Goal: Task Accomplishment & Management: Manage account settings

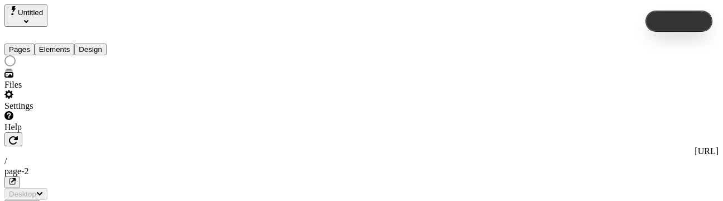
type input "/page-2"
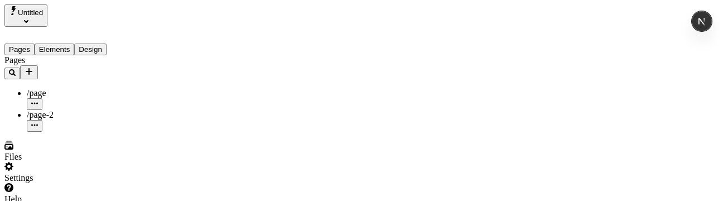
click at [44, 178] on div "Settings" at bounding box center [71, 178] width 134 height 10
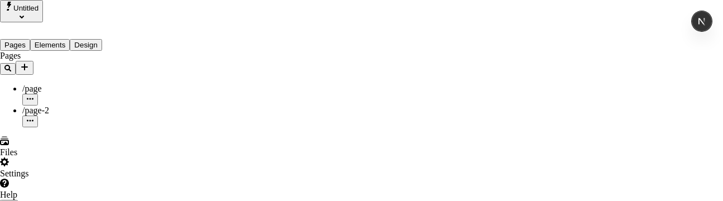
click at [361, 155] on div "/ page-2" at bounding box center [403, 148] width 174 height 29
type input "page-2"
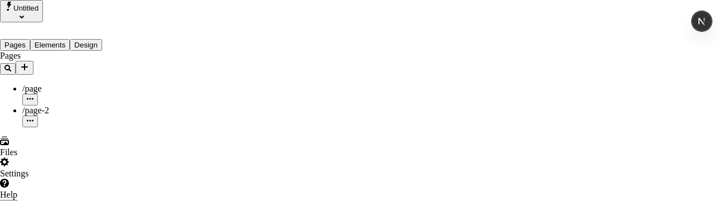
type input "sdf"
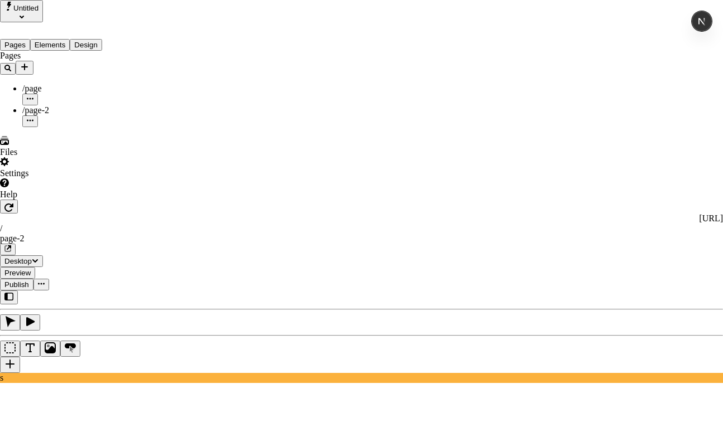
click at [387, 200] on div "/ page-2" at bounding box center [403, 225] width 174 height 29
click at [405, 200] on div "/ page-2" at bounding box center [403, 225] width 174 height 29
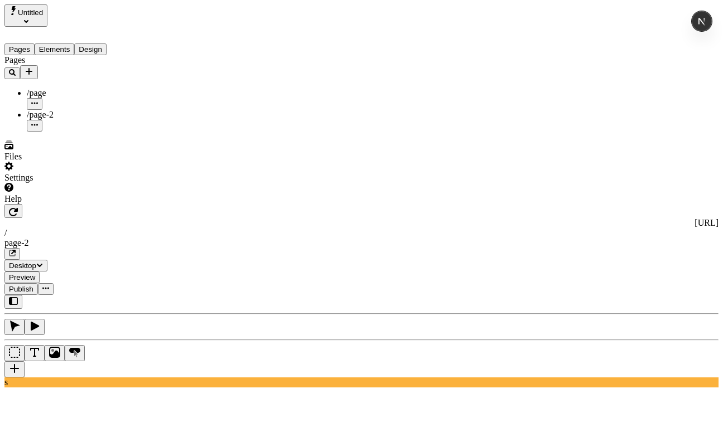
click at [38, 65] on button "Add new" at bounding box center [29, 72] width 18 height 14
click at [156, 70] on span "Blank page" at bounding box center [151, 72] width 40 height 9
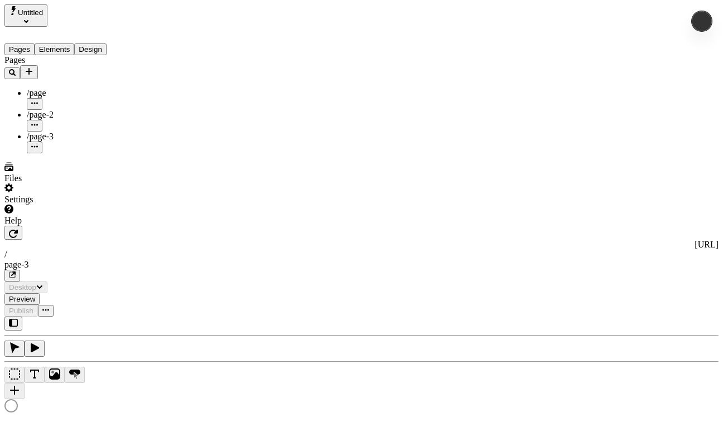
type input "/page-3"
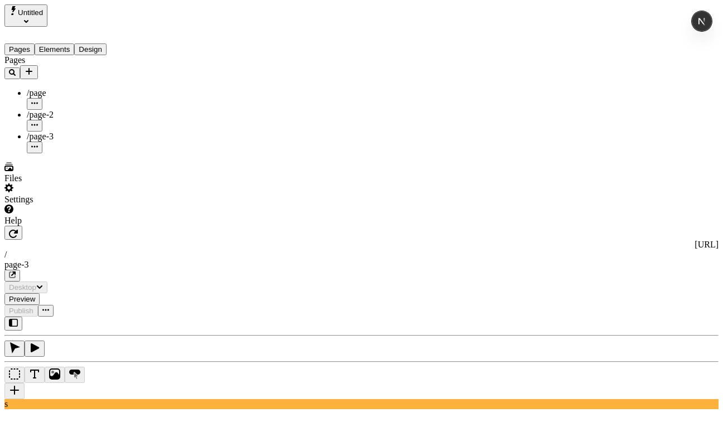
click at [38, 143] on icon "button" at bounding box center [34, 146] width 7 height 7
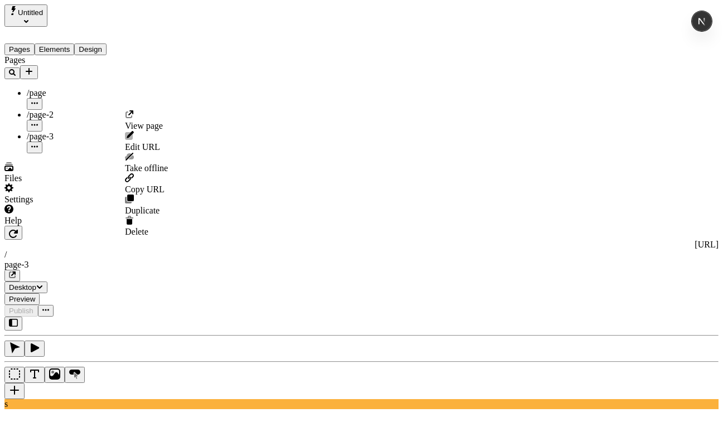
click at [160, 142] on span "Edit URL" at bounding box center [142, 146] width 35 height 9
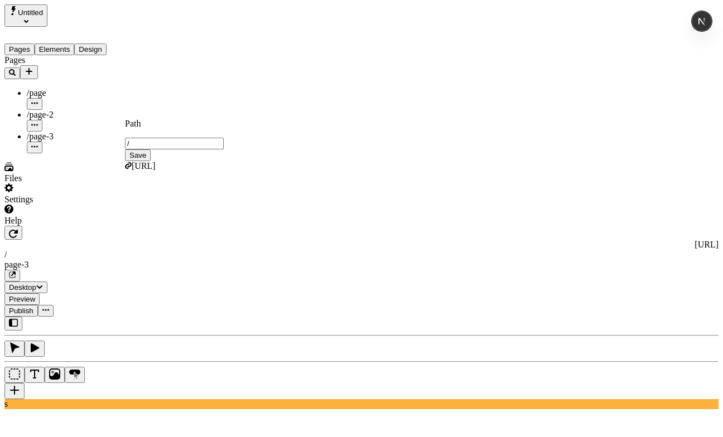
type input "/"
click at [125, 149] on button "Save" at bounding box center [138, 155] width 26 height 12
type input "/"
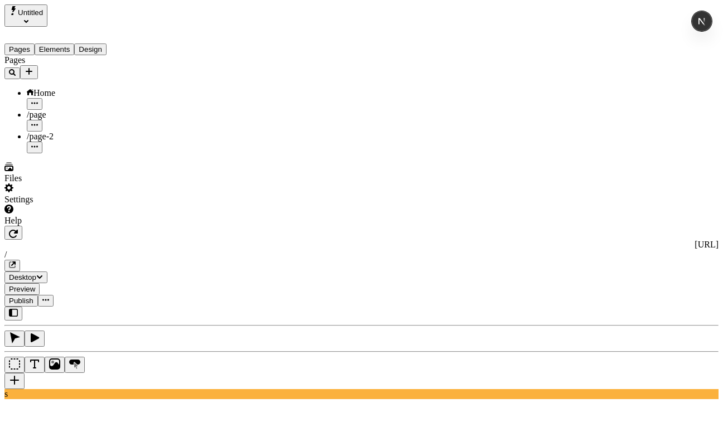
click at [42, 200] on div "Settings" at bounding box center [71, 194] width 134 height 21
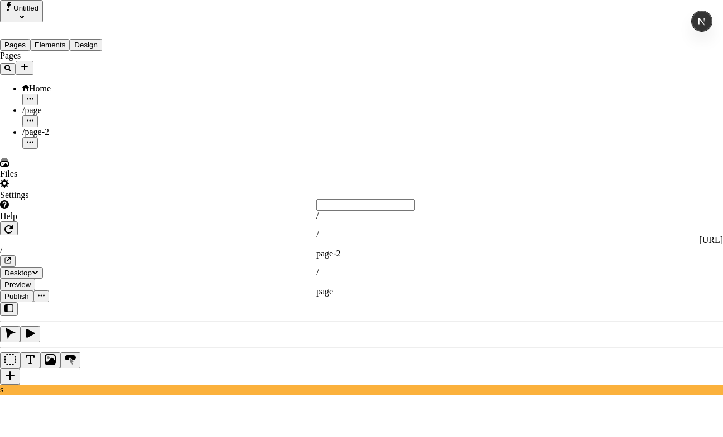
click at [364, 200] on div "/" at bounding box center [403, 216] width 174 height 10
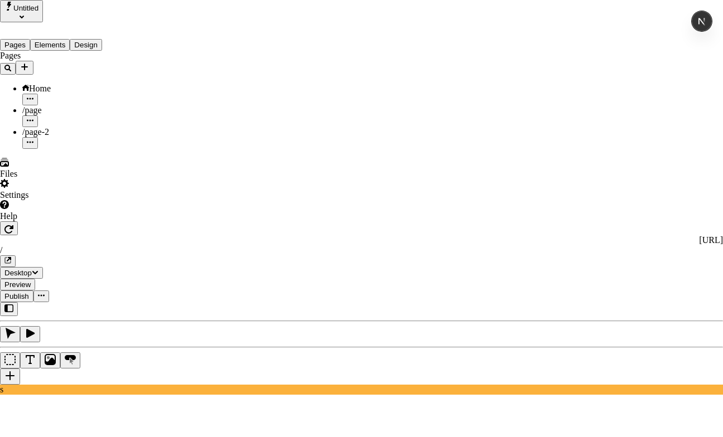
click at [388, 200] on div "/" at bounding box center [403, 216] width 174 height 10
click at [368, 200] on input "text" at bounding box center [365, 205] width 99 height 12
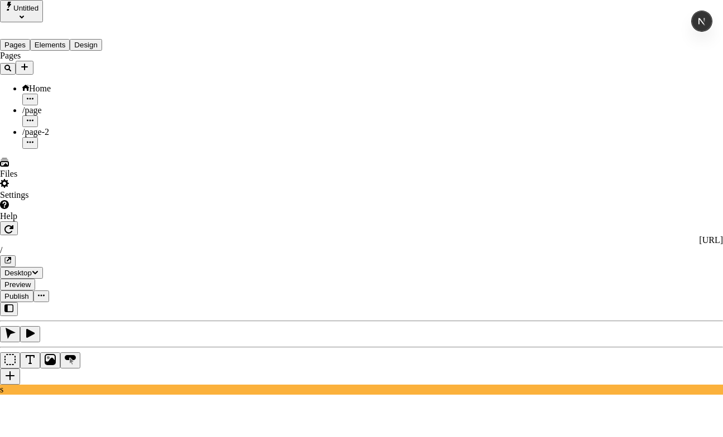
click at [412, 200] on div "/" at bounding box center [403, 216] width 174 height 10
click at [406, 200] on input "text" at bounding box center [365, 205] width 99 height 12
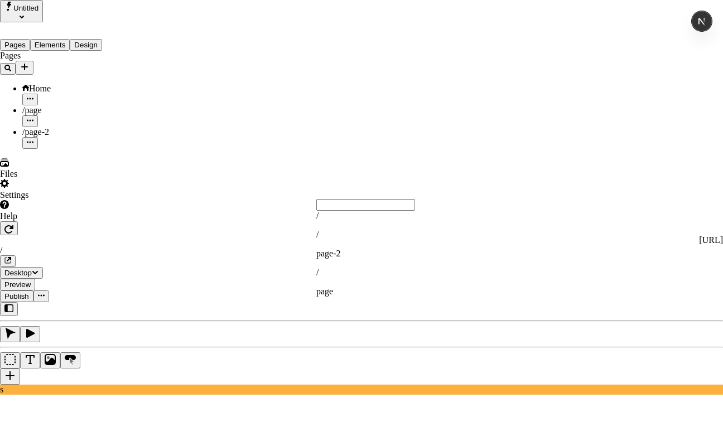
click at [386, 200] on div "/" at bounding box center [403, 216] width 174 height 10
click at [410, 200] on div "/ page-2" at bounding box center [403, 244] width 174 height 29
type input "page-2"
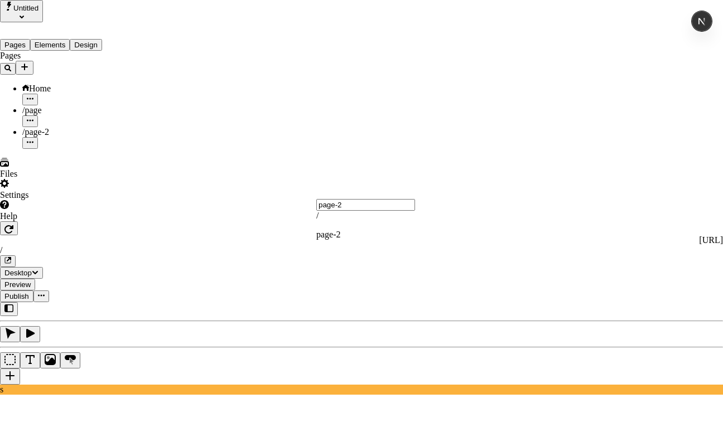
click at [392, 200] on div "/ page-2" at bounding box center [403, 225] width 174 height 29
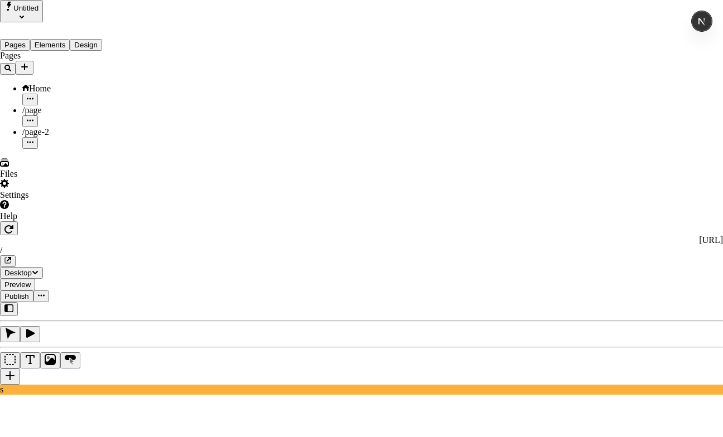
click at [359, 200] on div "/" at bounding box center [403, 216] width 174 height 10
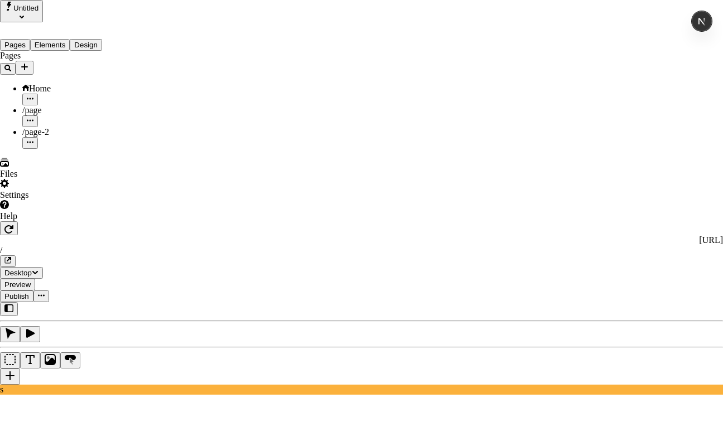
click at [390, 200] on div "/" at bounding box center [403, 216] width 174 height 10
click at [391, 200] on div "/ page" at bounding box center [403, 282] width 174 height 29
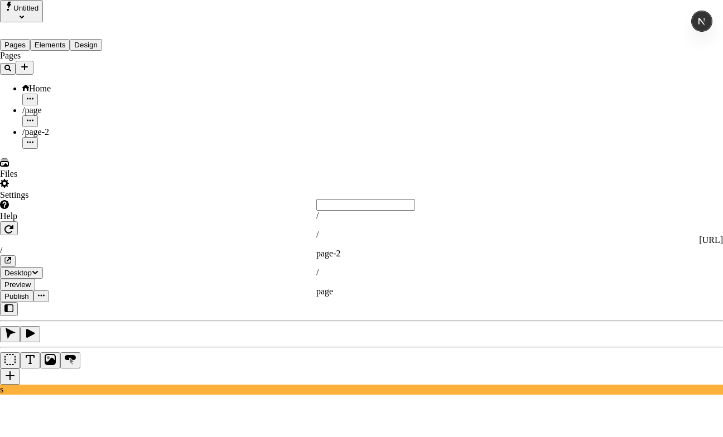
type input "page"
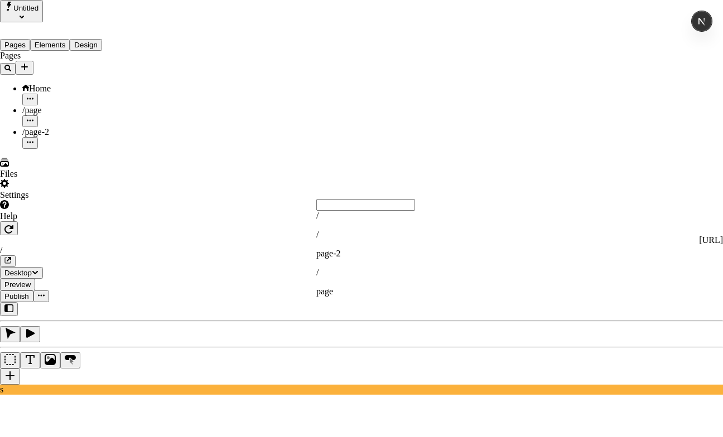
click at [394, 200] on input "text" at bounding box center [365, 205] width 99 height 12
click at [385, 200] on div "/" at bounding box center [403, 216] width 174 height 10
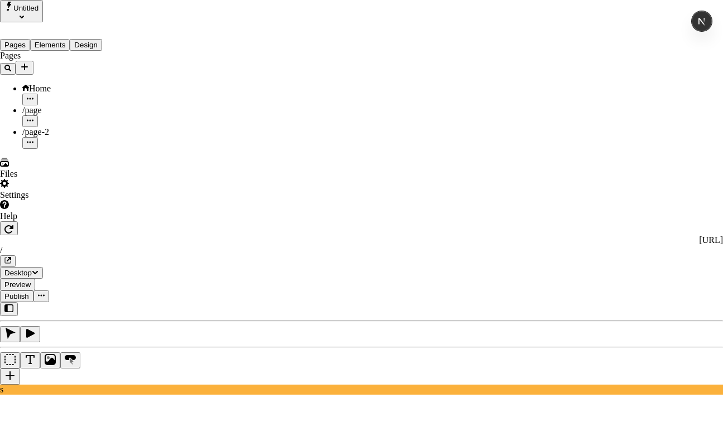
click at [378, 200] on div "/" at bounding box center [403, 216] width 174 height 10
